Goal: Information Seeking & Learning: Learn about a topic

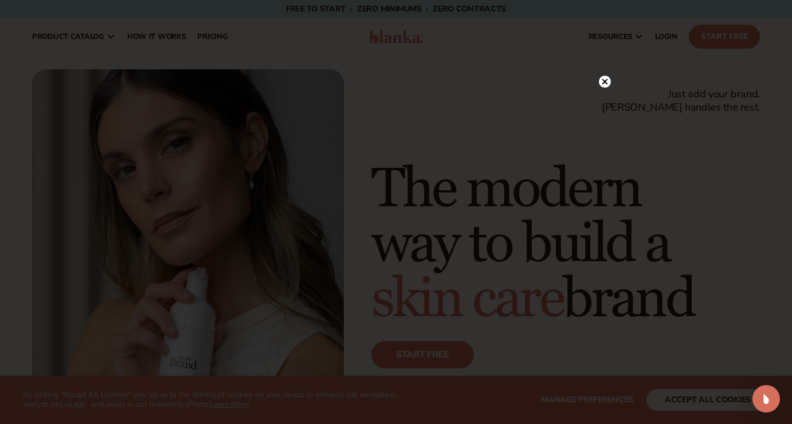
click at [604, 83] on circle at bounding box center [604, 82] width 12 height 12
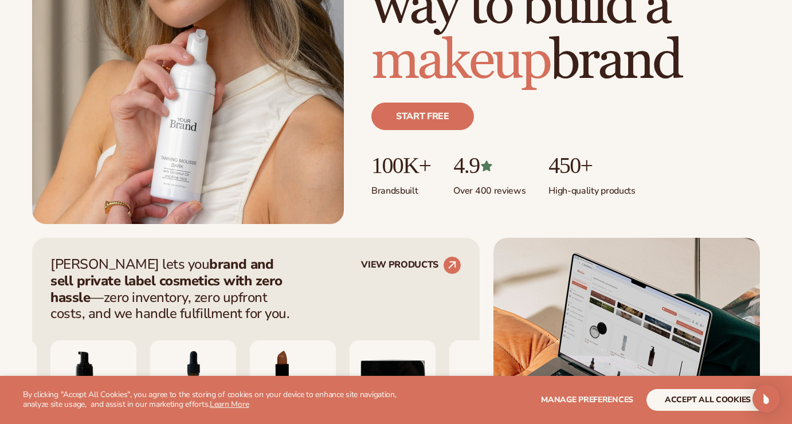
scroll to position [259, 0]
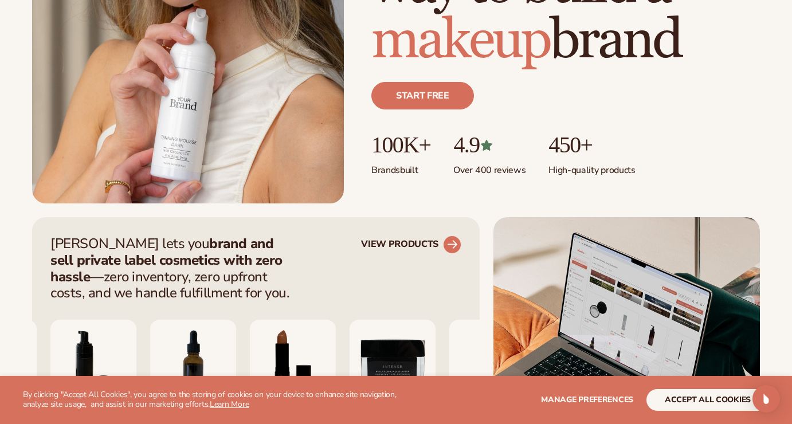
click at [452, 247] on icon at bounding box center [452, 244] width 26 height 26
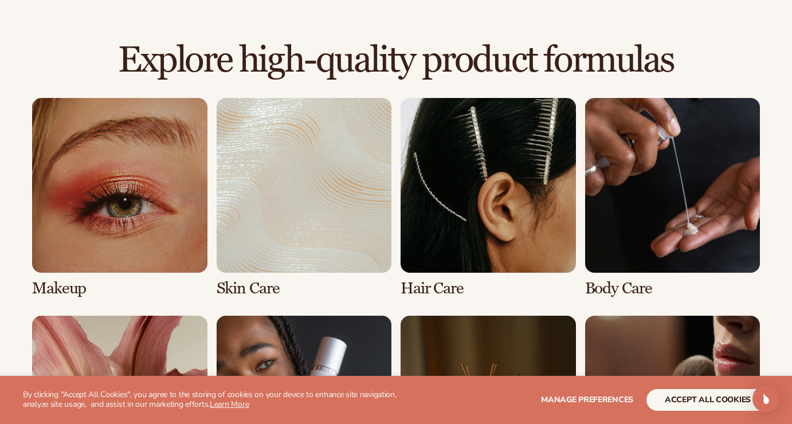
scroll to position [893, 0]
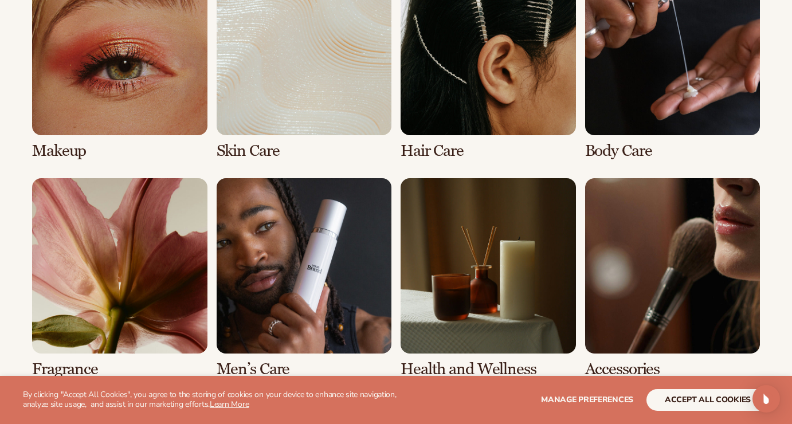
click at [155, 56] on link "1 / 8" at bounding box center [119, 59] width 175 height 199
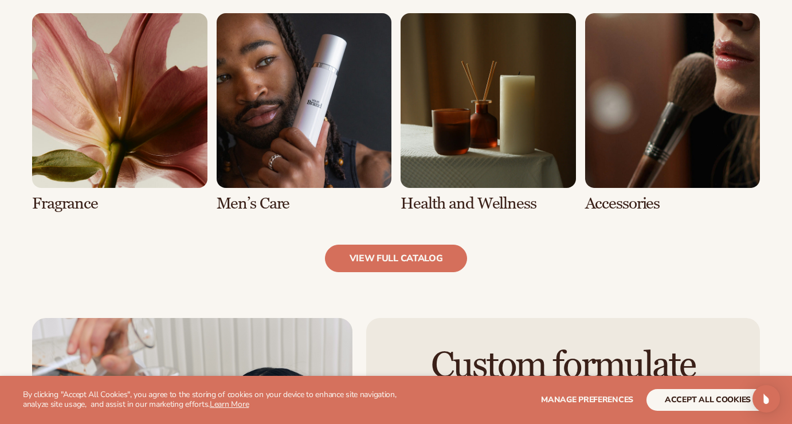
scroll to position [1153, 0]
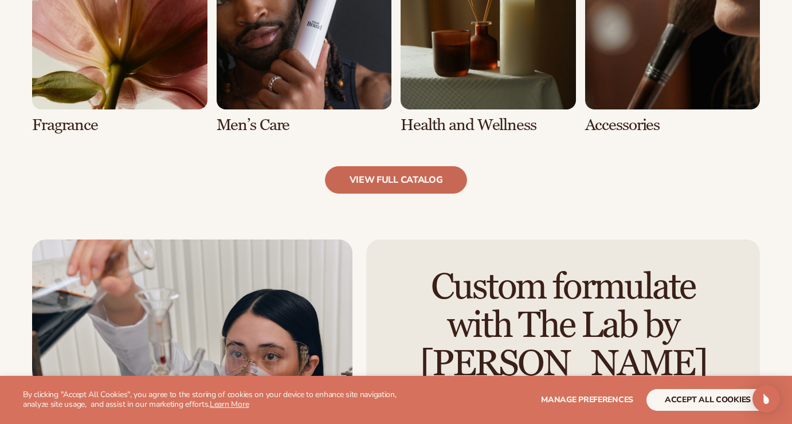
click at [403, 174] on link "view full catalog" at bounding box center [396, 179] width 143 height 27
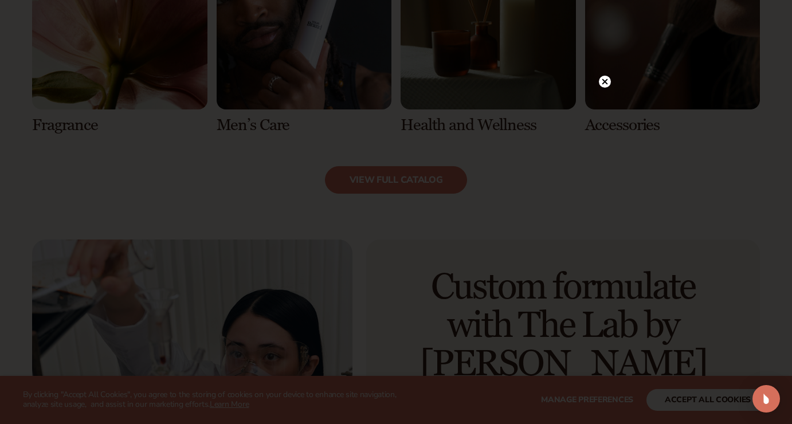
click at [601, 82] on circle at bounding box center [604, 82] width 12 height 12
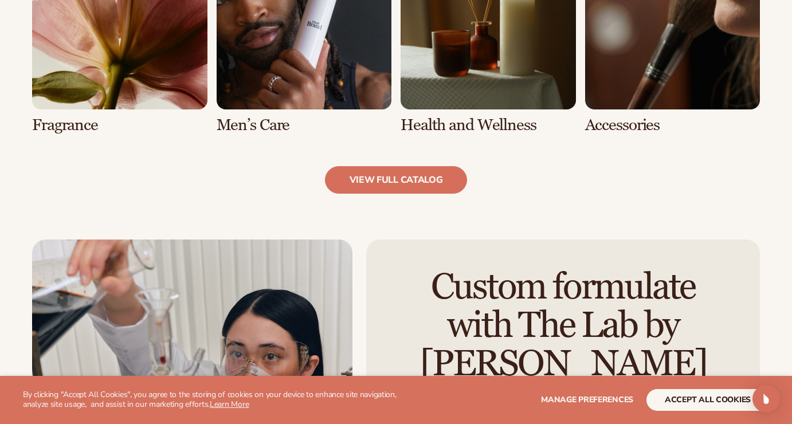
click at [521, 91] on link "7 / 8" at bounding box center [487, 34] width 175 height 199
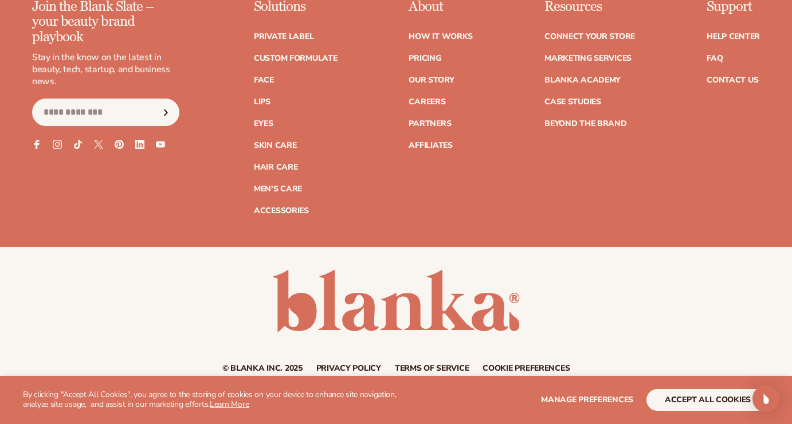
scroll to position [2079, 0]
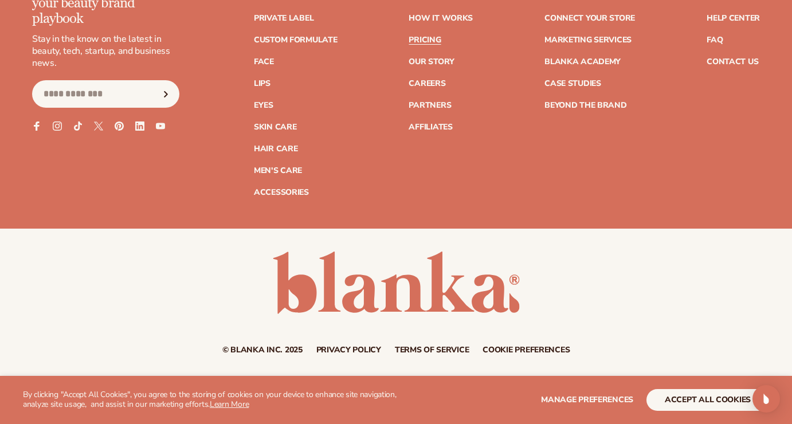
click at [431, 39] on link "Pricing" at bounding box center [424, 40] width 32 height 8
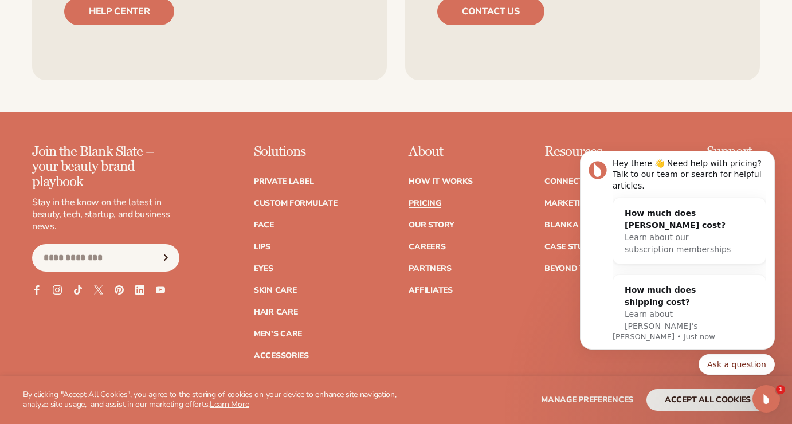
scroll to position [2342, 0]
